Goal: Information Seeking & Learning: Understand process/instructions

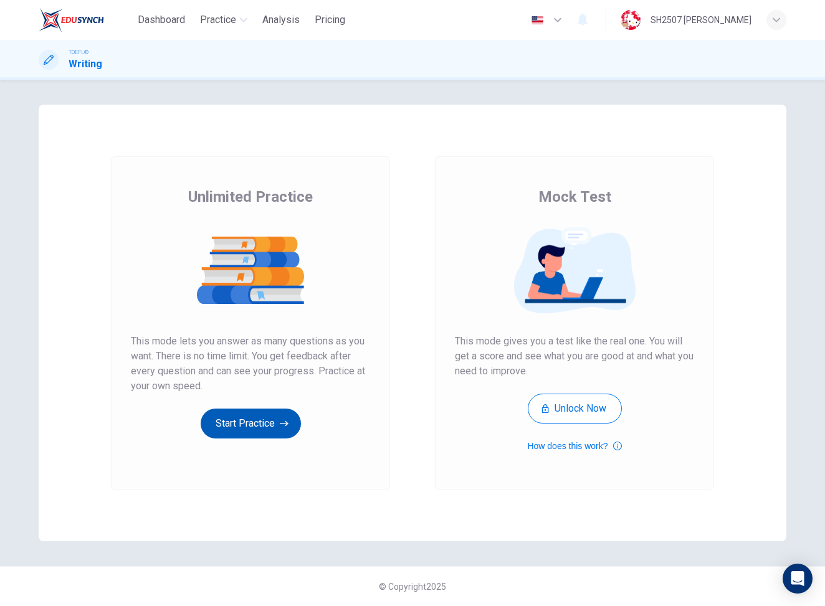
click at [267, 411] on button "Start Practice" at bounding box center [251, 424] width 100 height 30
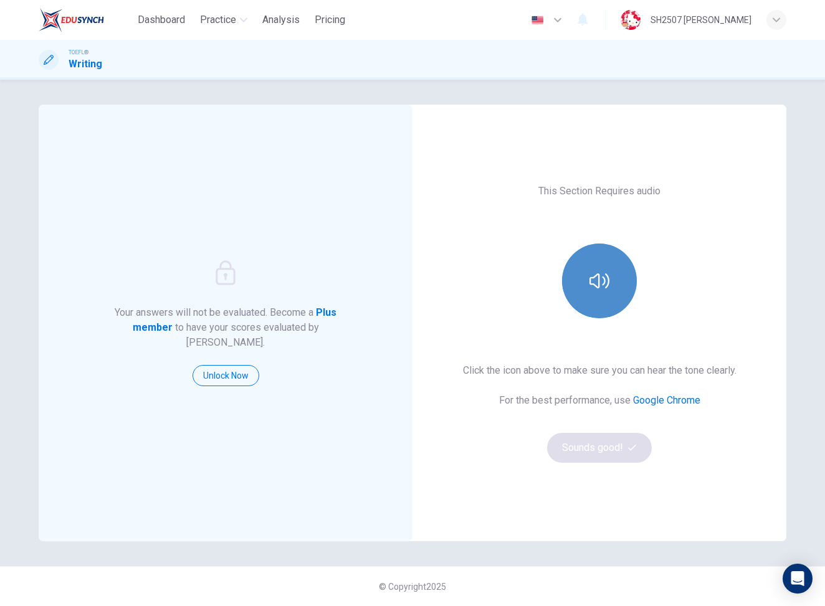
click at [614, 295] on button "button" at bounding box center [599, 281] width 75 height 75
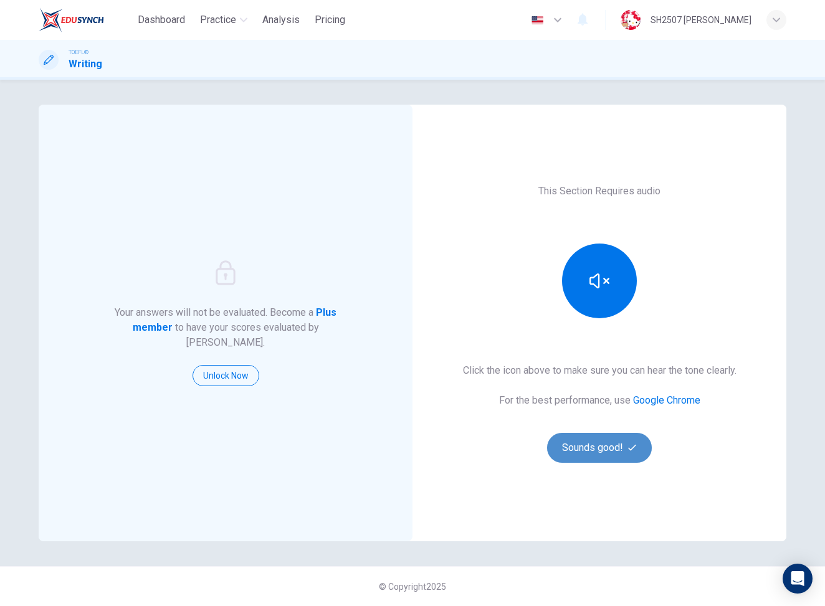
click at [628, 447] on button "Sounds good!" at bounding box center [599, 448] width 105 height 30
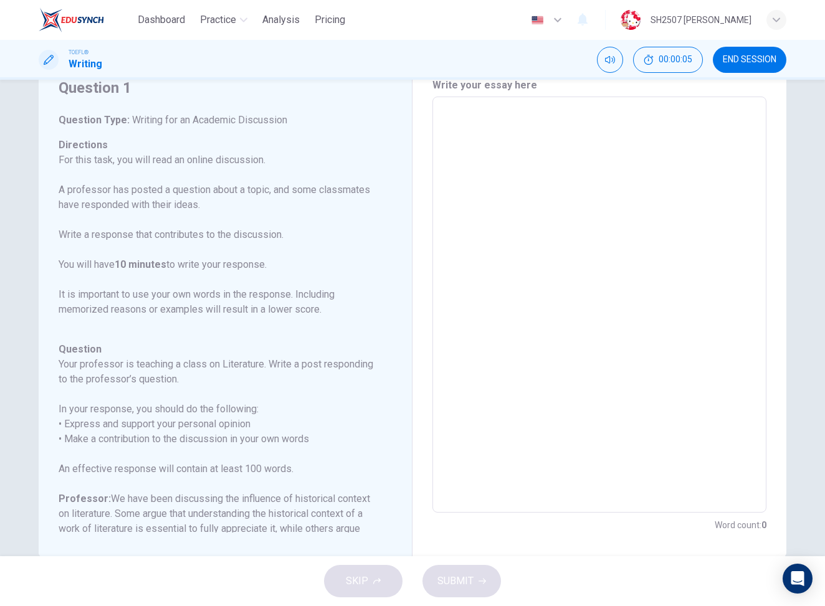
scroll to position [49, 0]
click at [621, 367] on textarea at bounding box center [599, 308] width 317 height 396
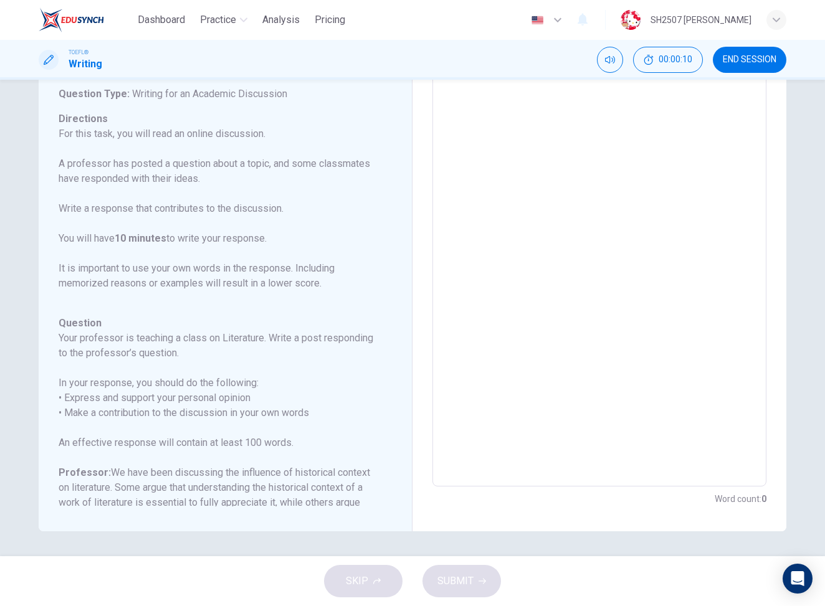
scroll to position [0, 0]
drag, startPoint x: 224, startPoint y: 272, endPoint x: 261, endPoint y: 286, distance: 39.8
click at [261, 286] on p "For this task, you will read an online discussion. A professor has posted a que…" at bounding box center [218, 209] width 318 height 165
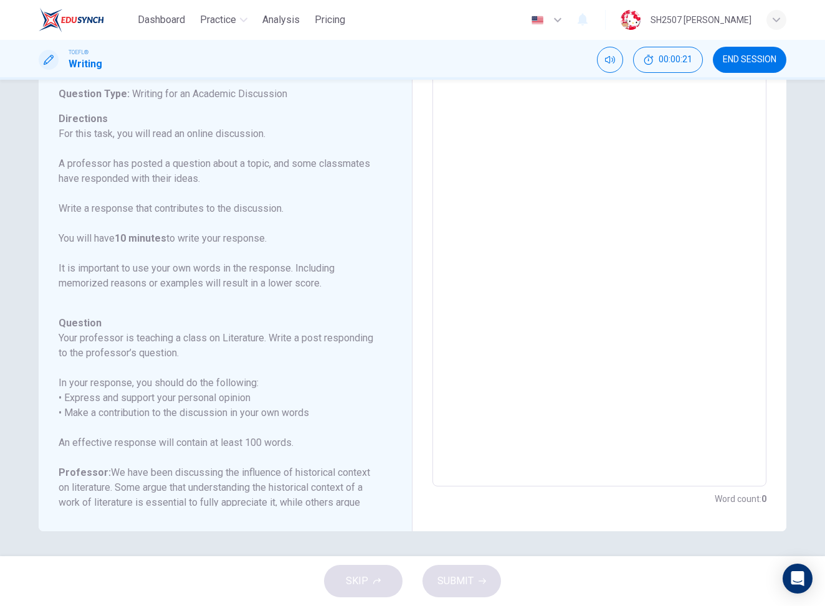
click at [261, 286] on p "For this task, you will read an online discussion. A professor has posted a que…" at bounding box center [218, 209] width 318 height 165
drag, startPoint x: 261, startPoint y: 286, endPoint x: 339, endPoint y: 286, distance: 77.9
click at [339, 286] on p "For this task, you will read an online discussion. A professor has posted a que…" at bounding box center [218, 209] width 318 height 165
click at [465, 327] on textarea at bounding box center [599, 279] width 317 height 396
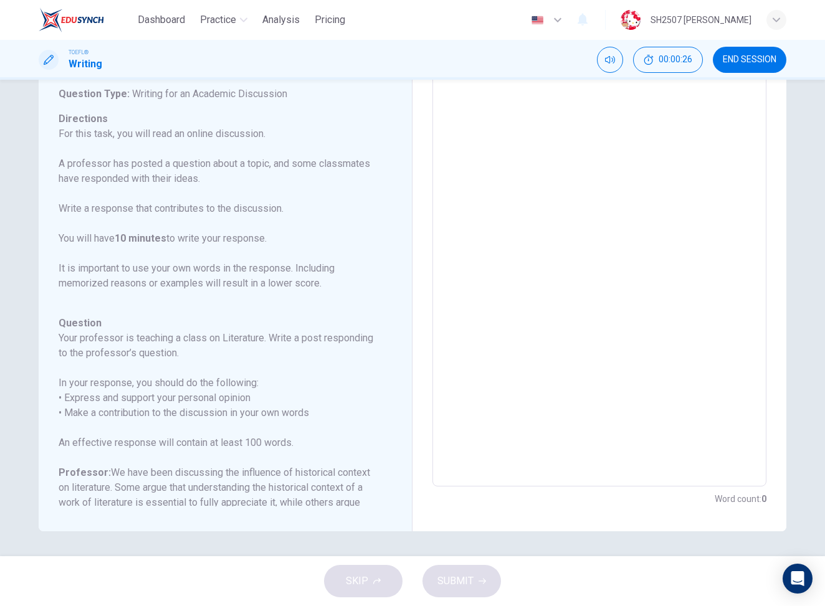
drag, startPoint x: 150, startPoint y: 305, endPoint x: 213, endPoint y: 402, distance: 115.6
click at [213, 402] on div "Question Type : Writing for an Academic Discussion Directions For this task, yo…" at bounding box center [218, 388] width 318 height 603
click at [213, 402] on h6 "In your response, you should do the following: • Express and support your perso…" at bounding box center [218, 398] width 318 height 45
